Goal: Find specific page/section: Find specific page/section

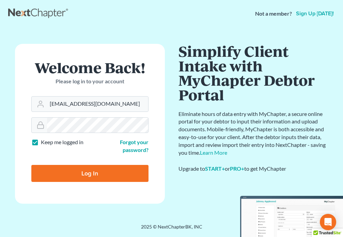
type input "[EMAIL_ADDRESS][DOMAIN_NAME]"
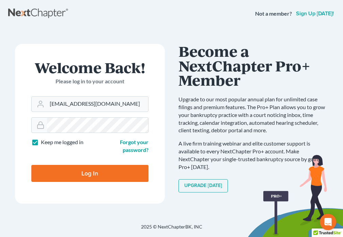
click at [96, 178] on input "Log In" at bounding box center [89, 173] width 117 height 17
type input "Thinking..."
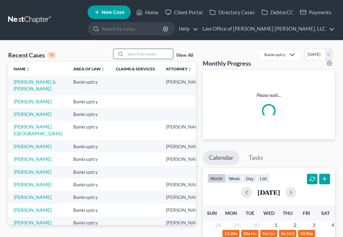
click at [136, 53] on input "search" at bounding box center [149, 54] width 48 height 10
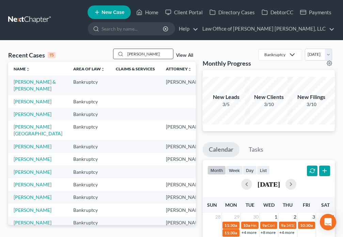
type input "Thompson"
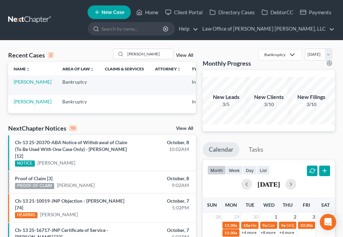
click at [21, 85] on td "Thompson, Herbert" at bounding box center [32, 85] width 49 height 19
click at [22, 83] on link "Thompson, Herbert" at bounding box center [33, 82] width 38 height 6
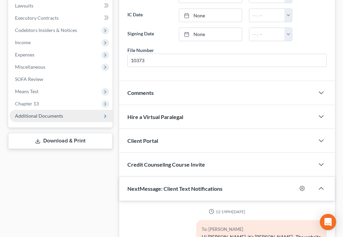
scroll to position [61, 0]
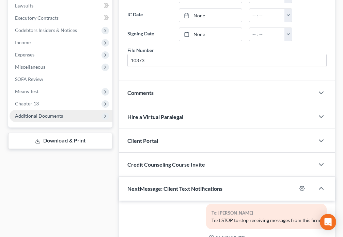
click at [43, 116] on span "Additional Documents" at bounding box center [39, 116] width 48 height 6
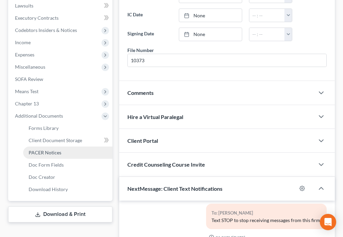
click at [51, 153] on span "PACER Notices" at bounding box center [45, 153] width 33 height 6
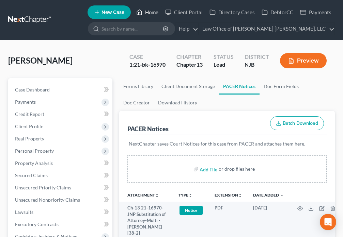
click at [149, 13] on link "Home" at bounding box center [147, 12] width 29 height 12
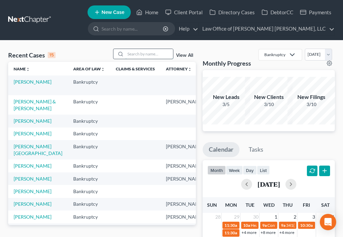
click at [146, 56] on input "search" at bounding box center [149, 54] width 48 height 10
type input "Jackson"
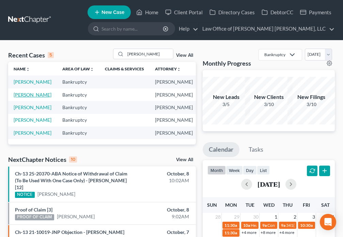
click at [23, 98] on link "Jackson, Jodice" at bounding box center [33, 95] width 38 height 6
select select "6"
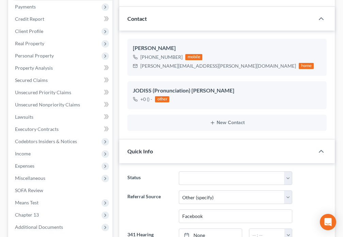
scroll to position [151, 0]
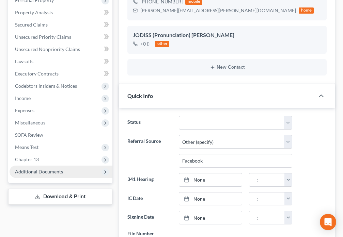
click at [52, 170] on span "Additional Documents" at bounding box center [39, 172] width 48 height 6
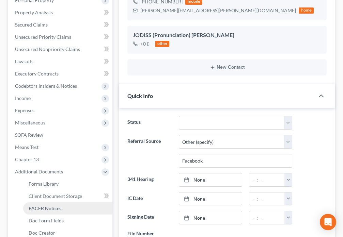
click at [57, 212] on link "PACER Notices" at bounding box center [67, 208] width 89 height 12
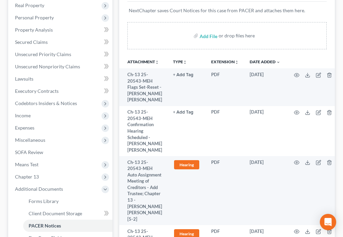
scroll to position [135, 0]
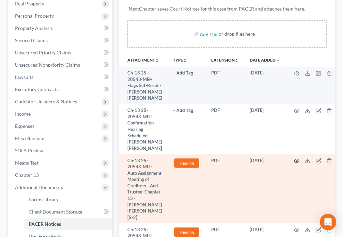
click at [296, 161] on circle "button" at bounding box center [296, 160] width 1 height 1
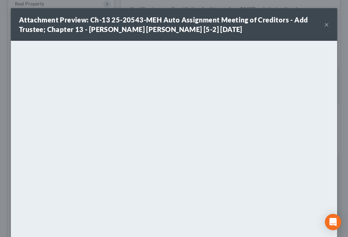
drag, startPoint x: 323, startPoint y: 26, endPoint x: 283, endPoint y: 16, distance: 41.5
click at [325, 25] on button "×" at bounding box center [327, 24] width 5 height 8
